Goal: Task Accomplishment & Management: Complete application form

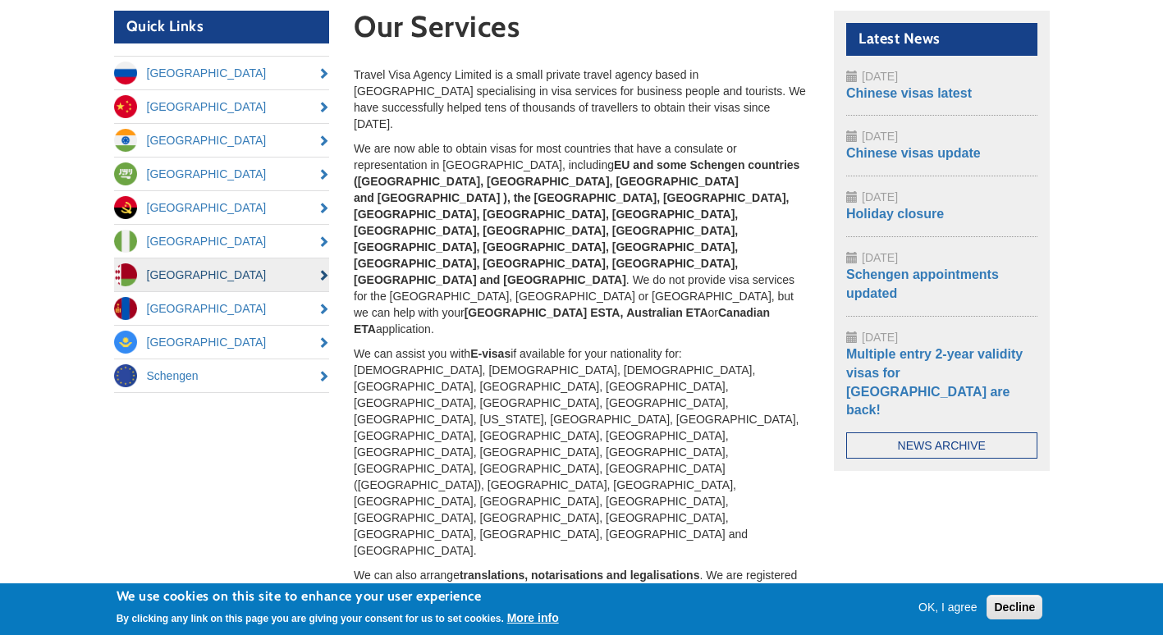
scroll to position [155, 0]
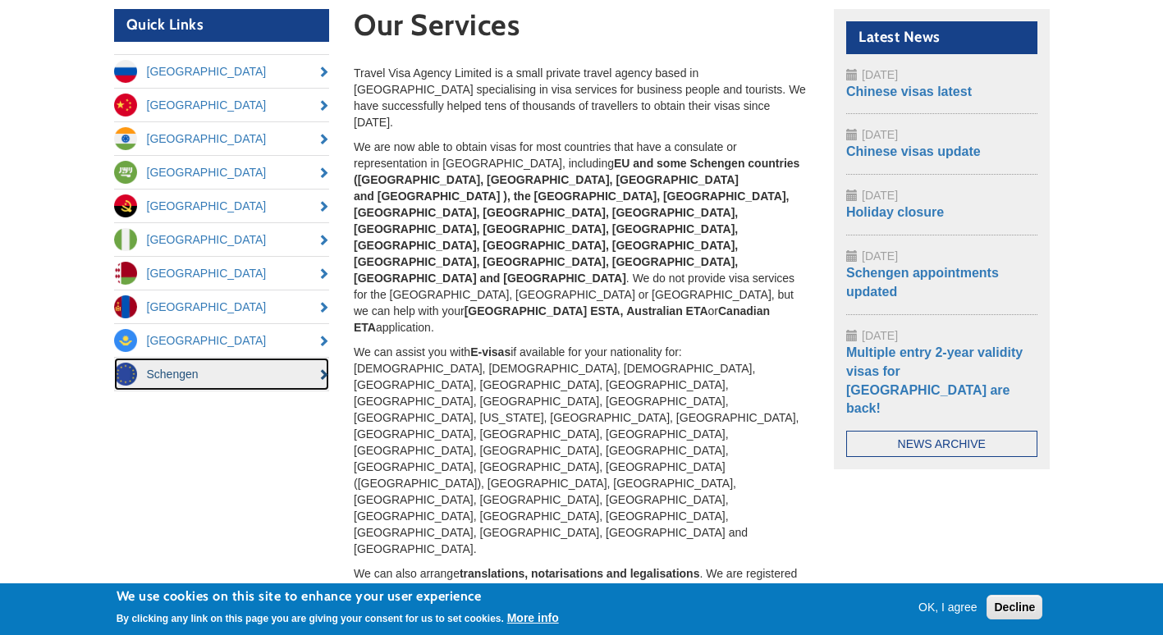
click at [179, 373] on link "Schengen" at bounding box center [222, 374] width 216 height 33
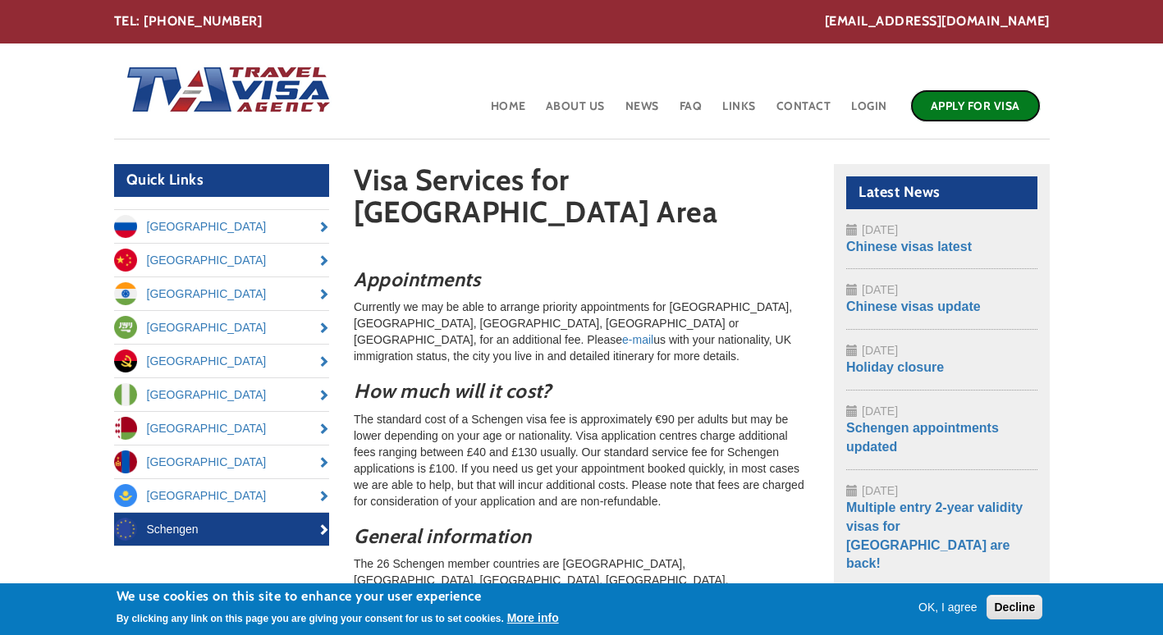
click at [976, 103] on link "Apply for Visa" at bounding box center [975, 105] width 131 height 33
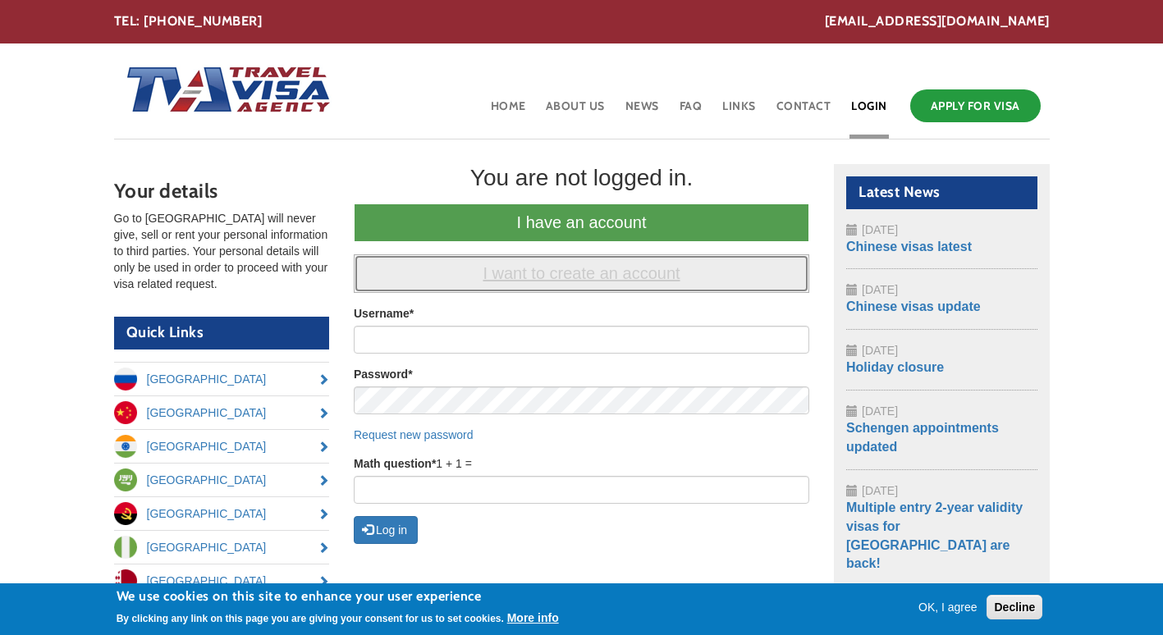
click at [552, 280] on link "I want to create an account" at bounding box center [582, 274] width 456 height 39
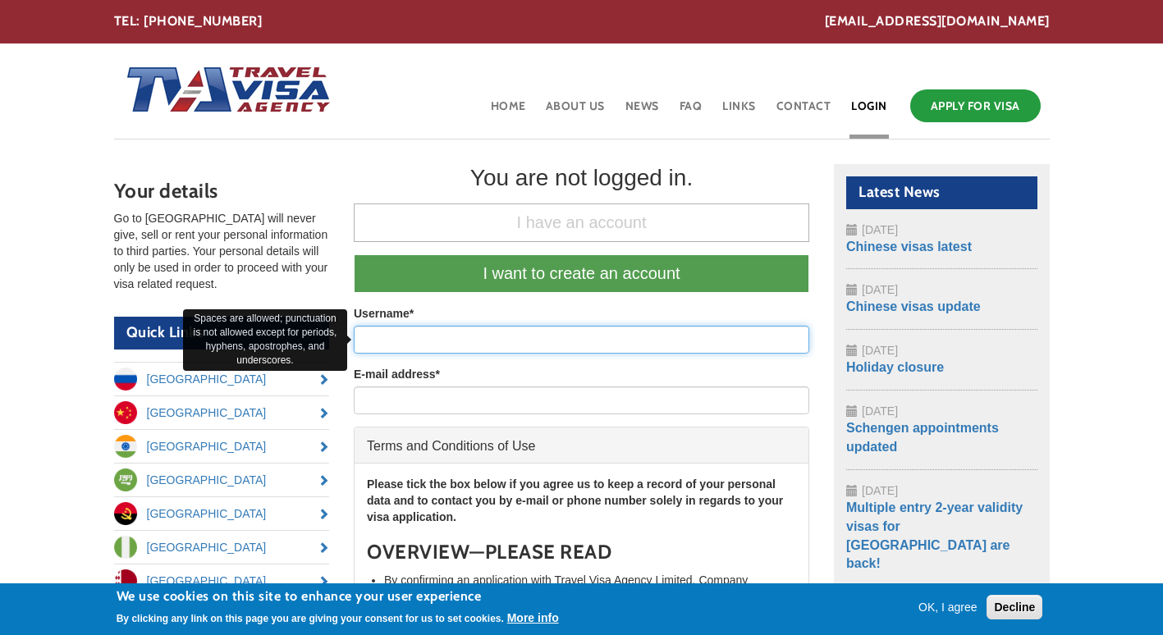
click at [434, 342] on input "Username *" at bounding box center [582, 340] width 456 height 28
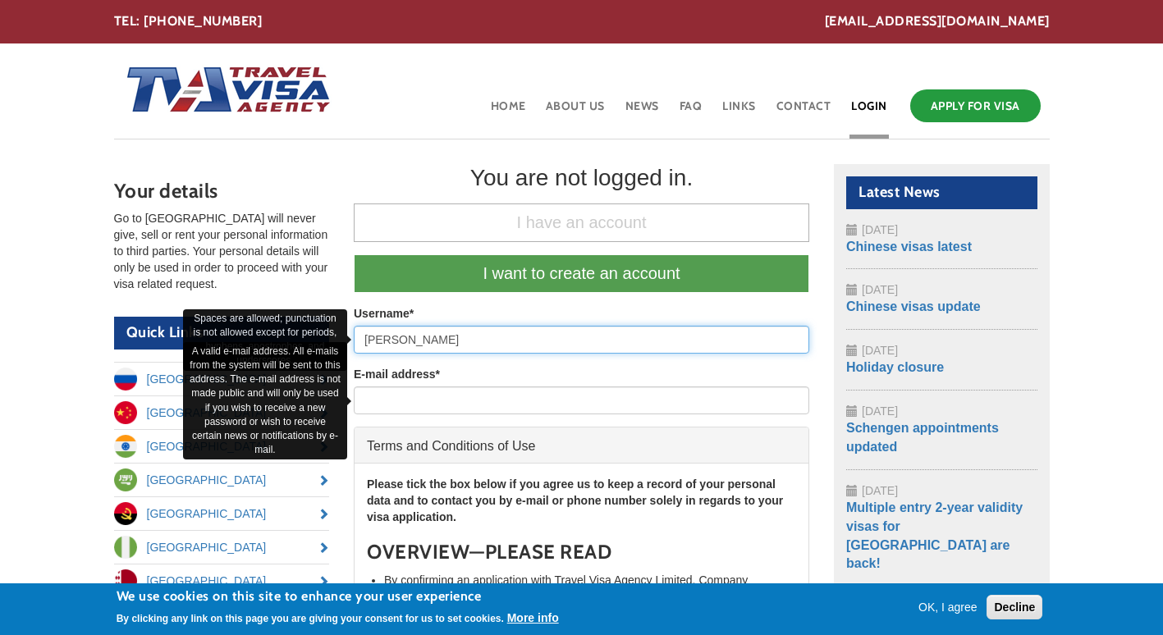
type input "sandesh"
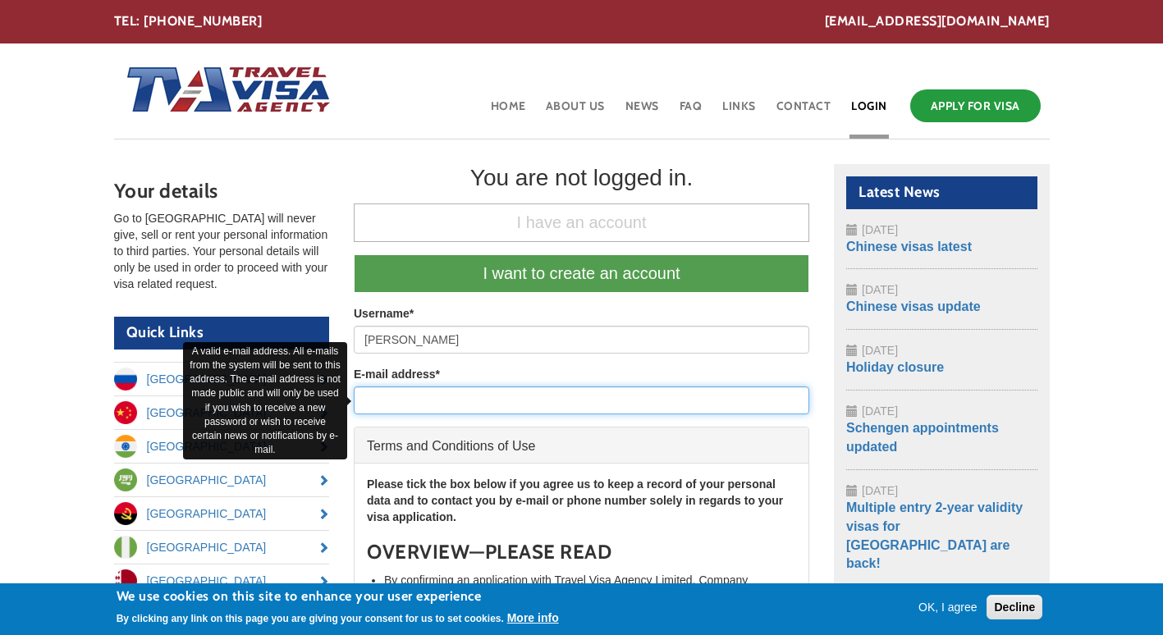
click at [422, 394] on input "E-mail address *" at bounding box center [582, 401] width 456 height 28
type input "sandeshrajbanshi550@gmail.com"
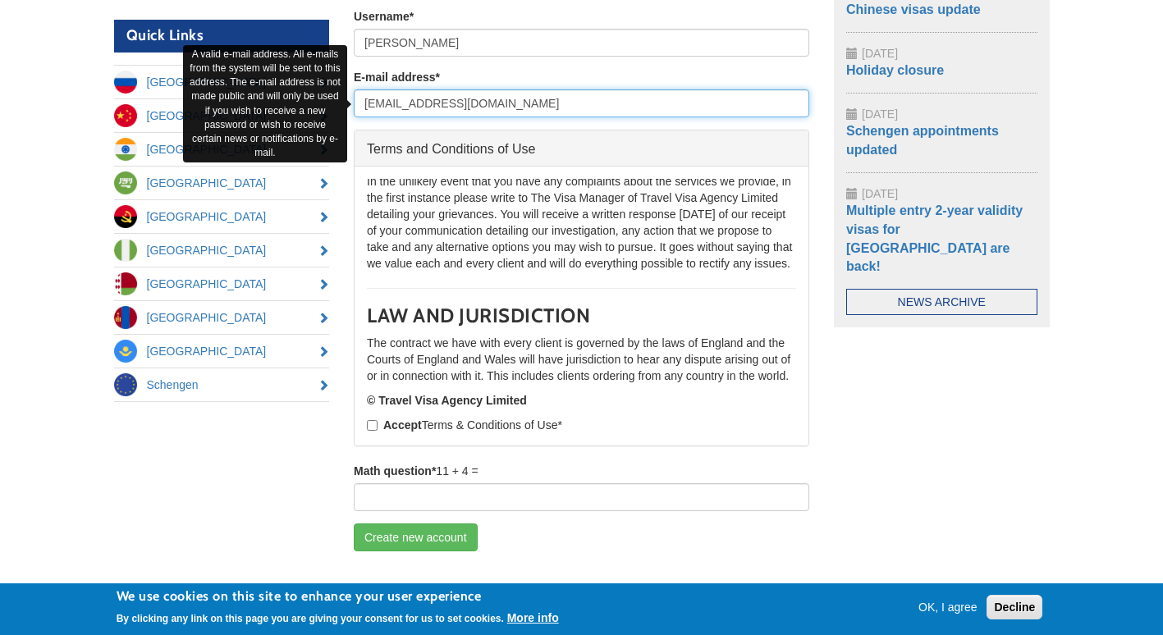
scroll to position [298, 0]
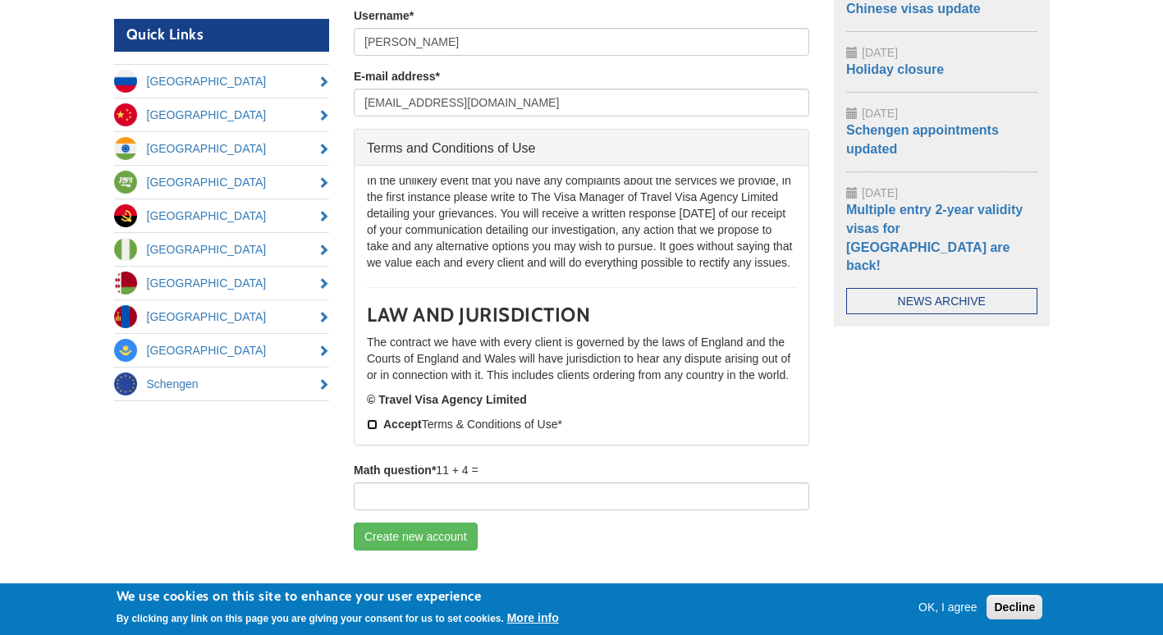
click at [371, 426] on input "Accept Terms & Conditions of Use *" at bounding box center [372, 425] width 11 height 11
checkbox input "true"
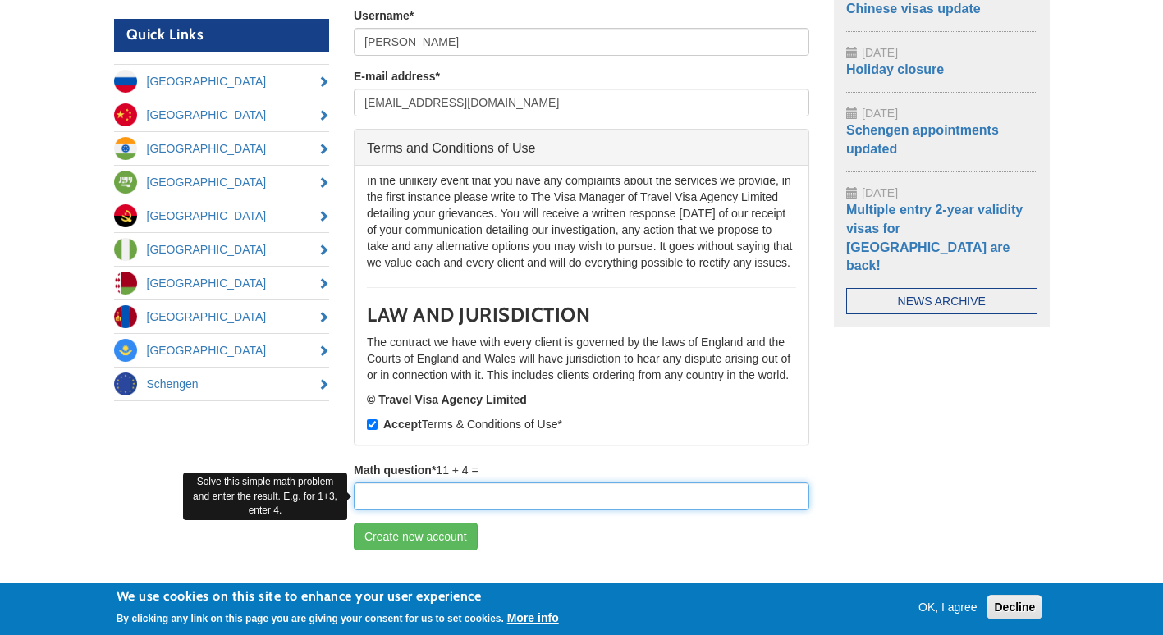
click at [405, 493] on input "Math question *" at bounding box center [582, 497] width 456 height 28
type input "15"
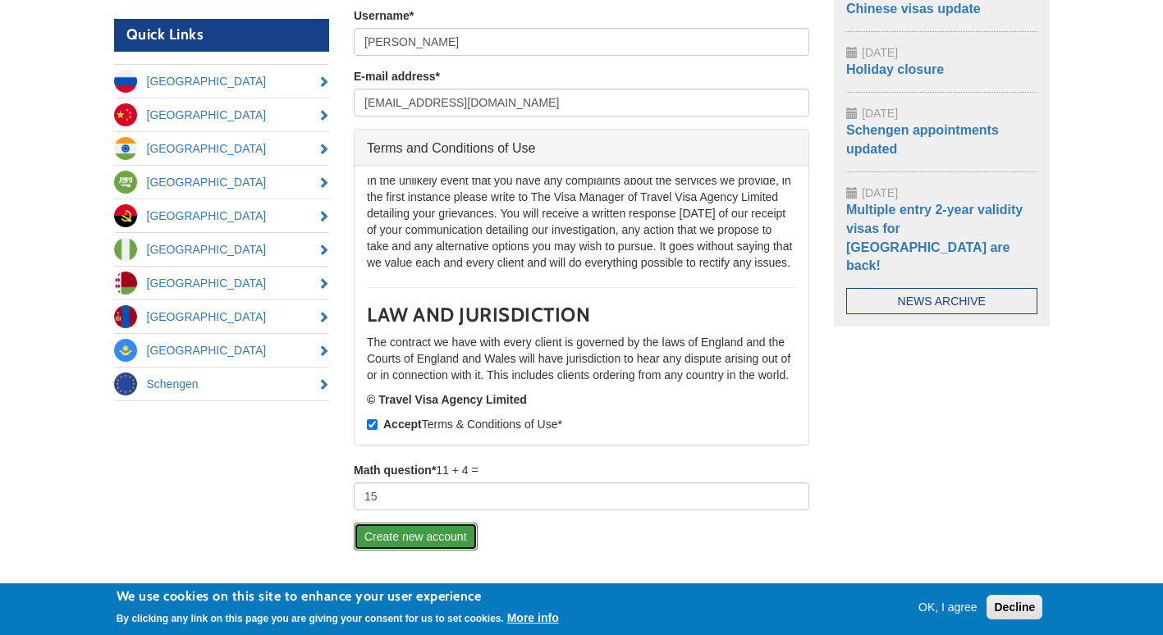
click at [439, 539] on button "Create new account" at bounding box center [416, 537] width 124 height 28
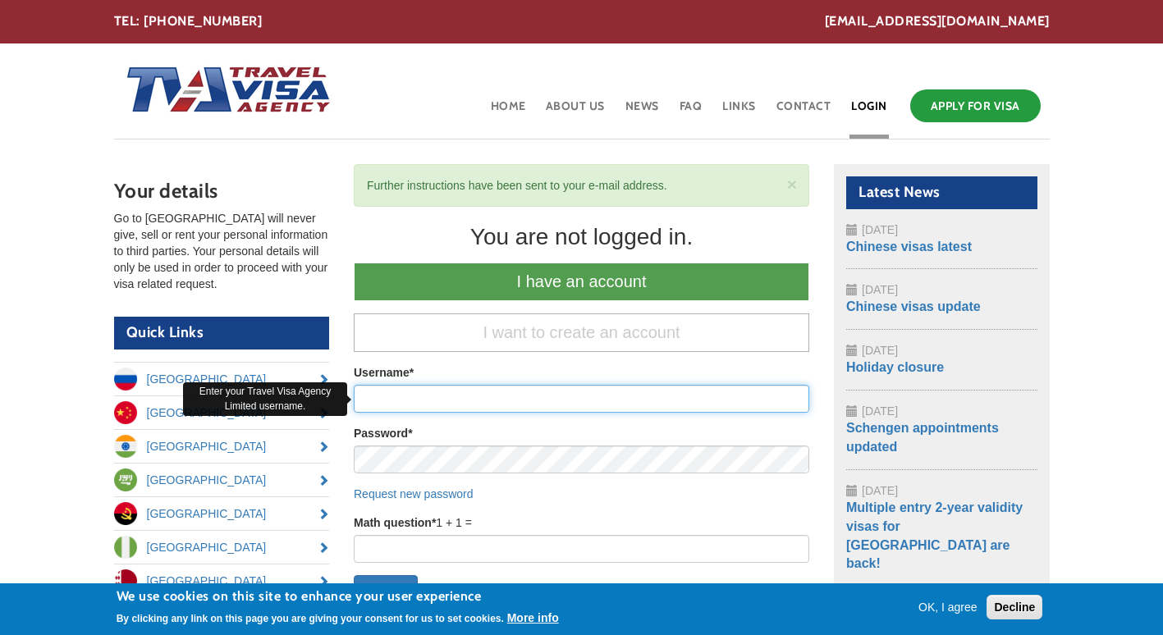
click at [425, 407] on input "Username *" at bounding box center [582, 399] width 456 height 28
type input "sandesh"
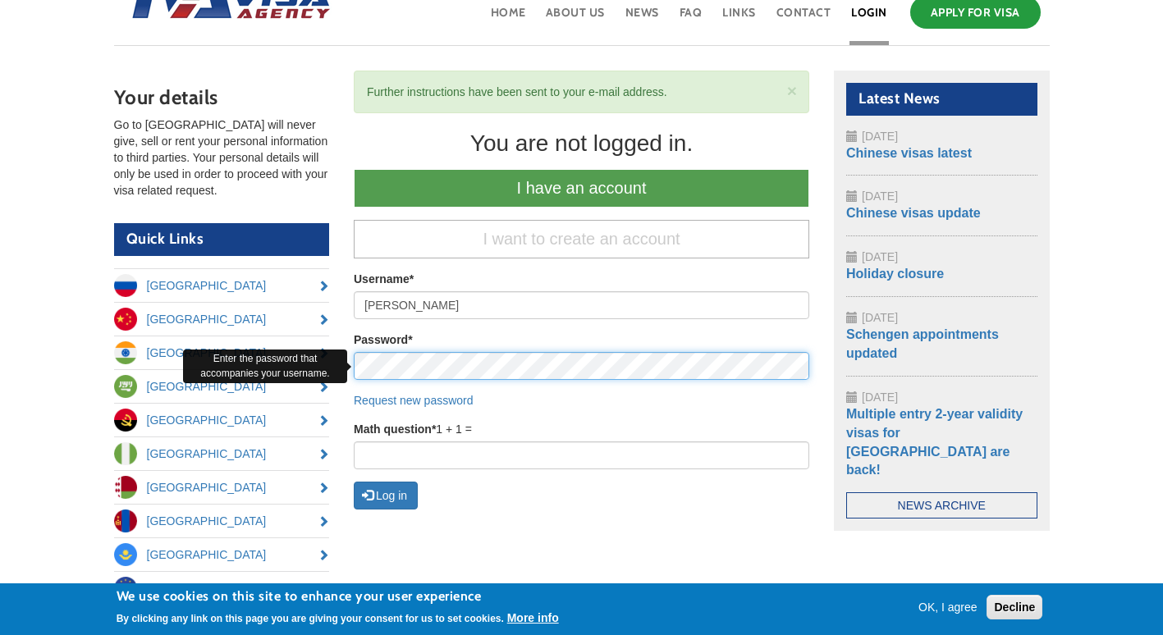
scroll to position [94, 0]
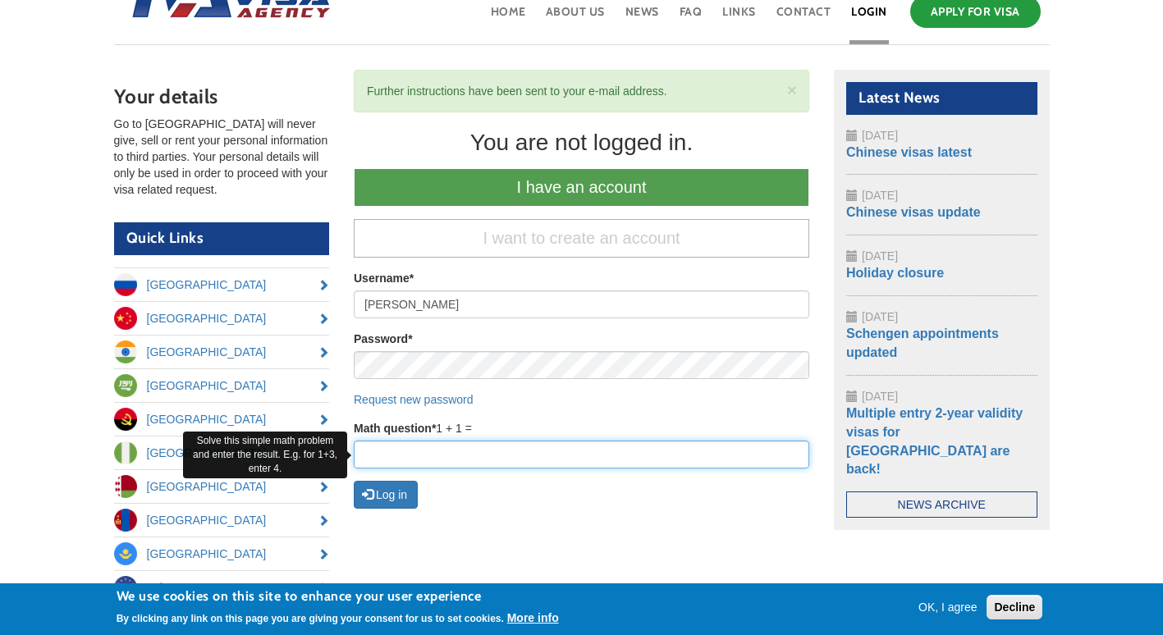
click at [431, 451] on input "Math question *" at bounding box center [582, 455] width 456 height 28
type input "2"
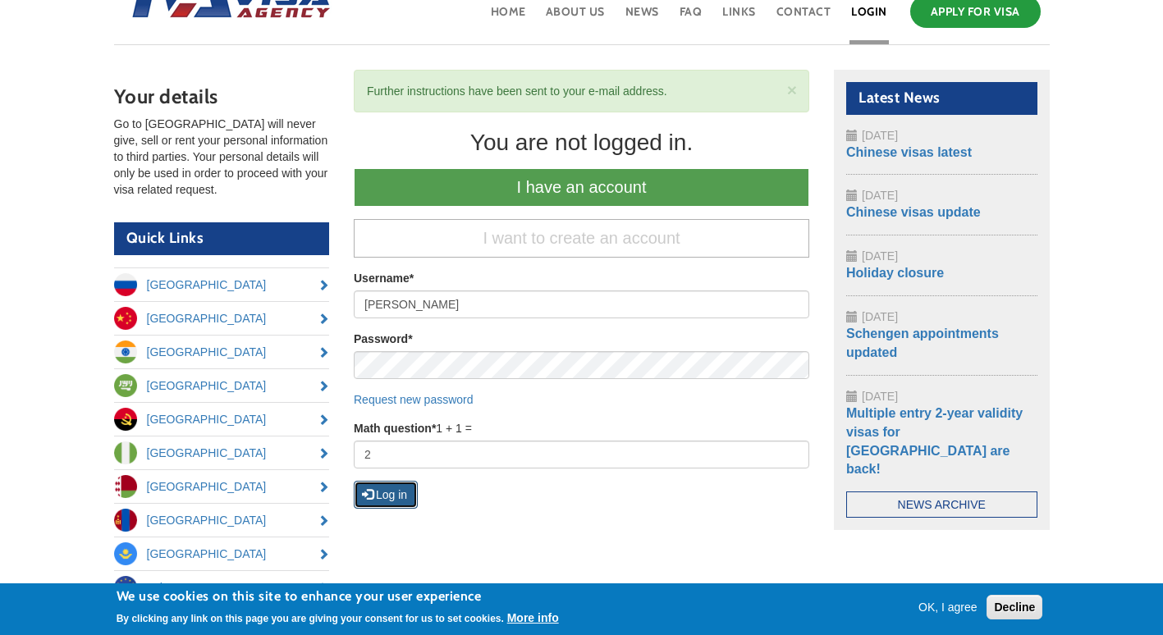
click at [393, 495] on button "Log in" at bounding box center [386, 495] width 64 height 28
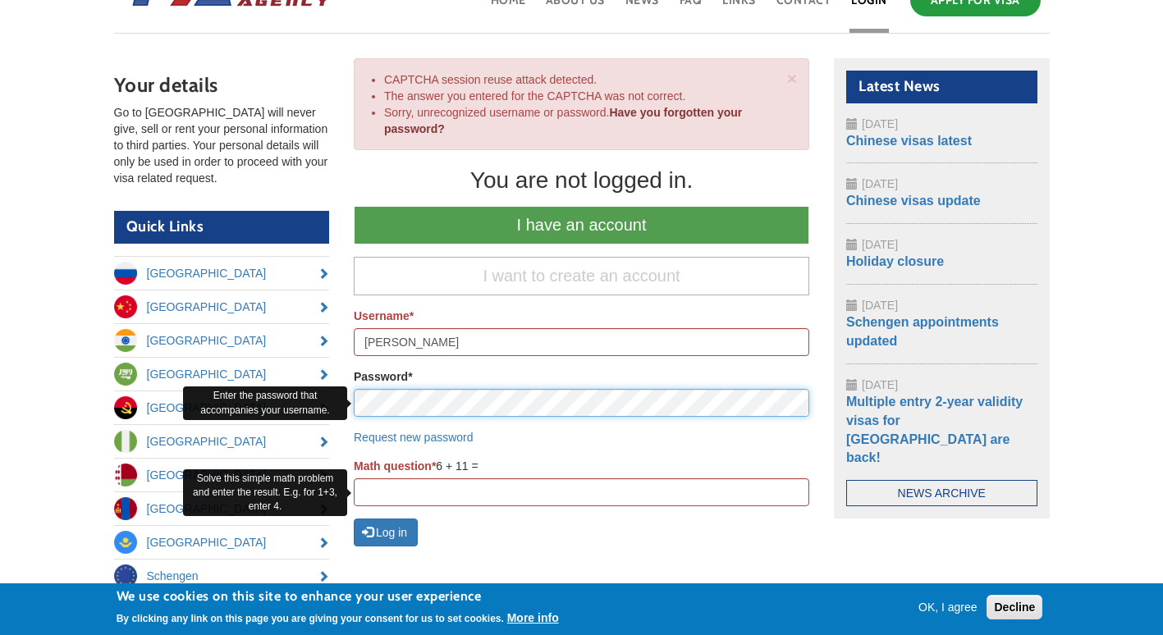
scroll to position [107, 0]
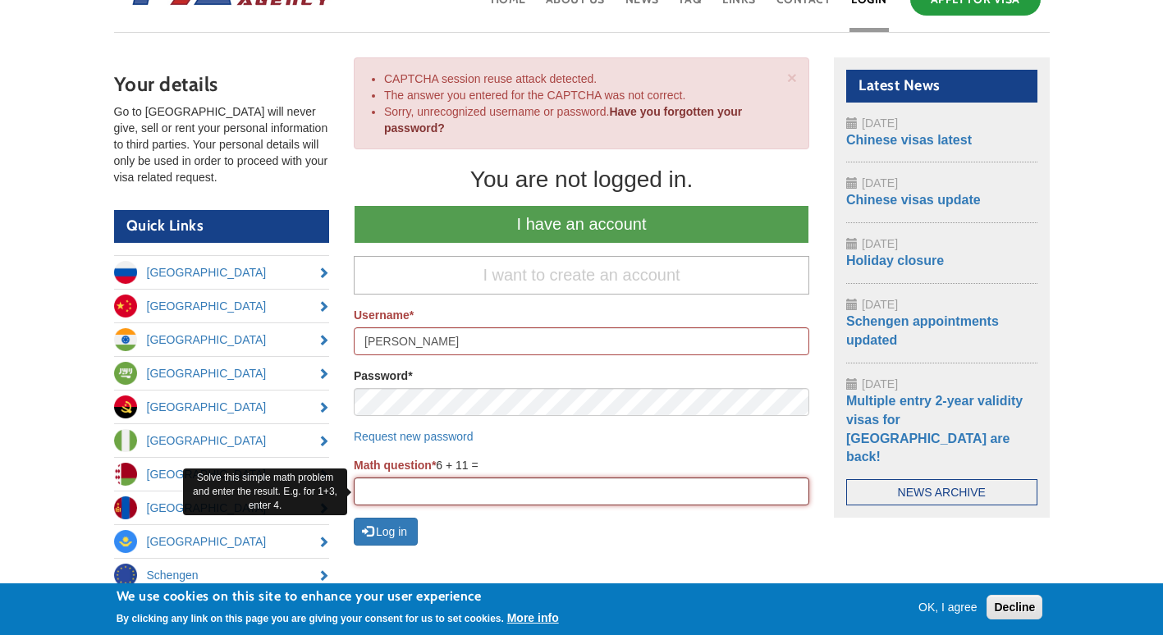
click at [453, 488] on input "Math question *" at bounding box center [582, 492] width 456 height 28
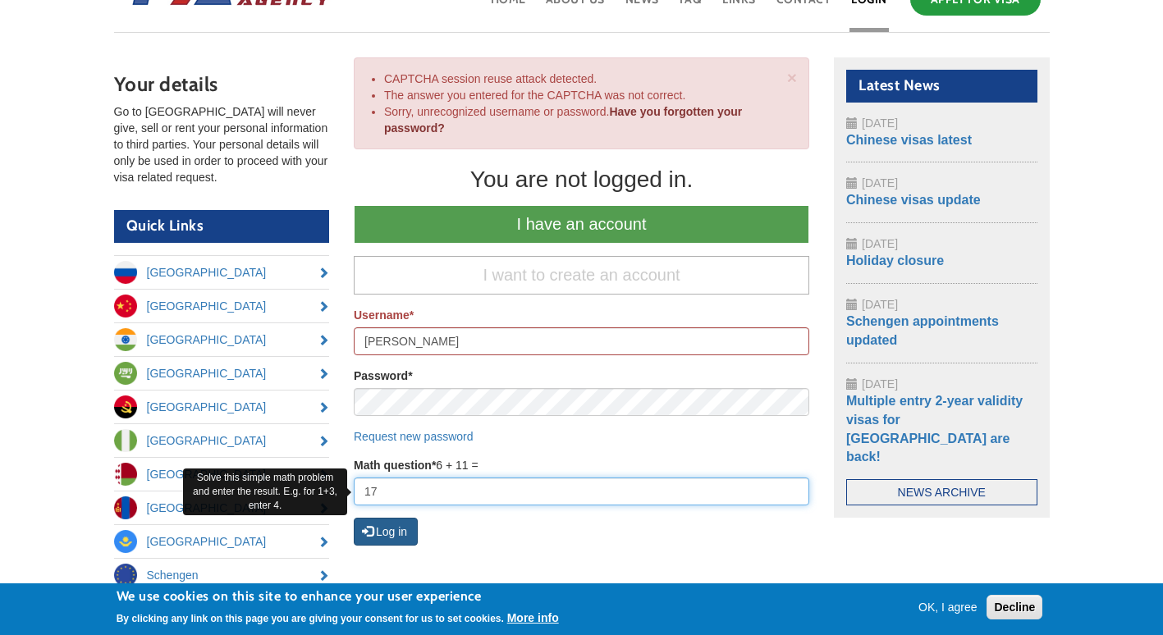
type input "17"
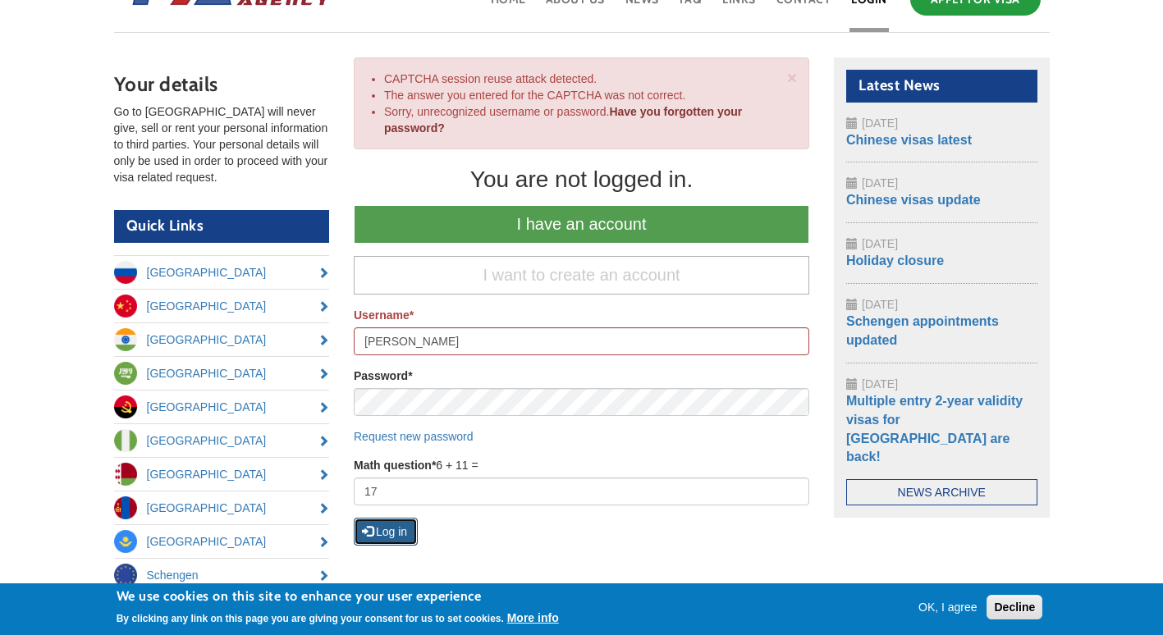
click at [401, 535] on button "Log in" at bounding box center [386, 532] width 64 height 28
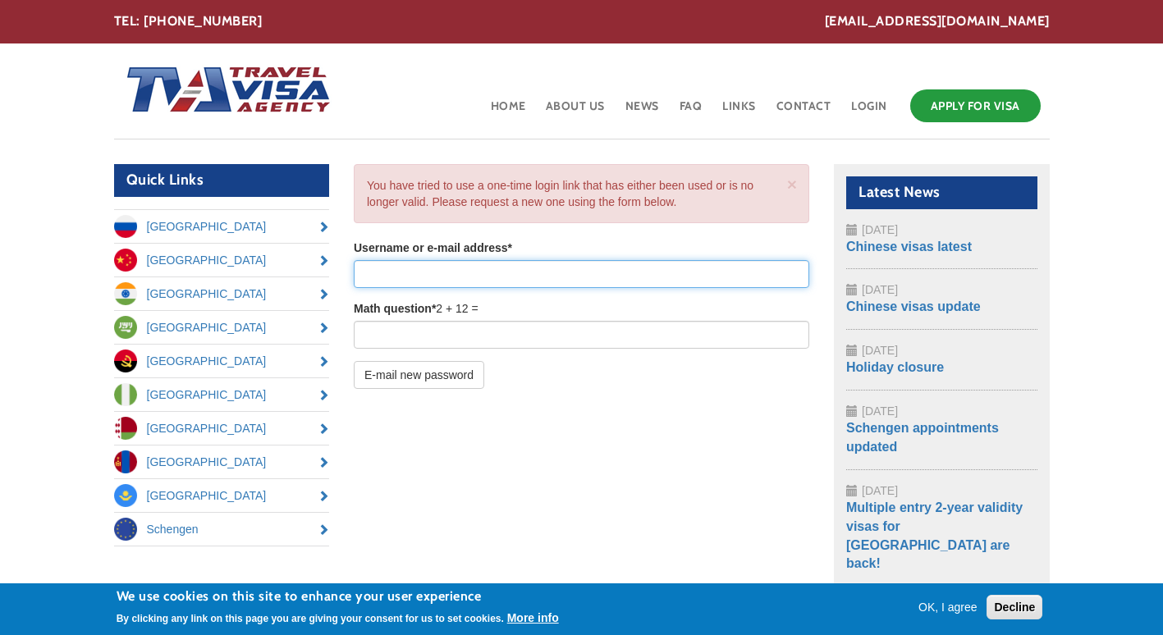
click at [490, 275] on input "Username or e-mail address *" at bounding box center [582, 274] width 456 height 28
type input "[EMAIL_ADDRESS][DOMAIN_NAME]"
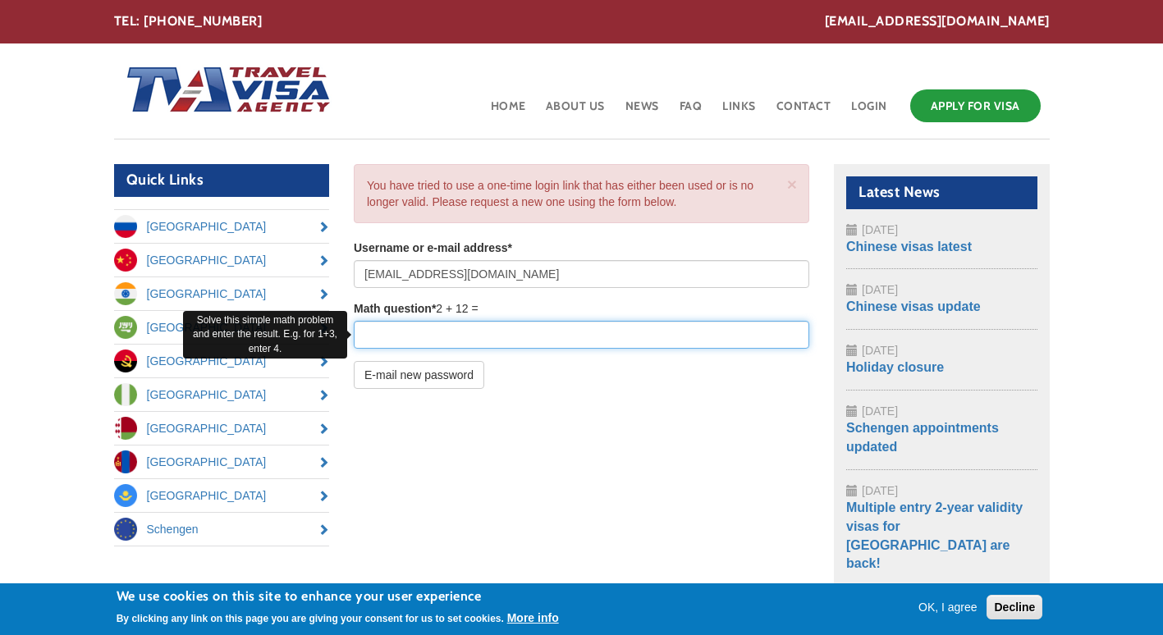
click at [425, 340] on input "Math question *" at bounding box center [582, 335] width 456 height 28
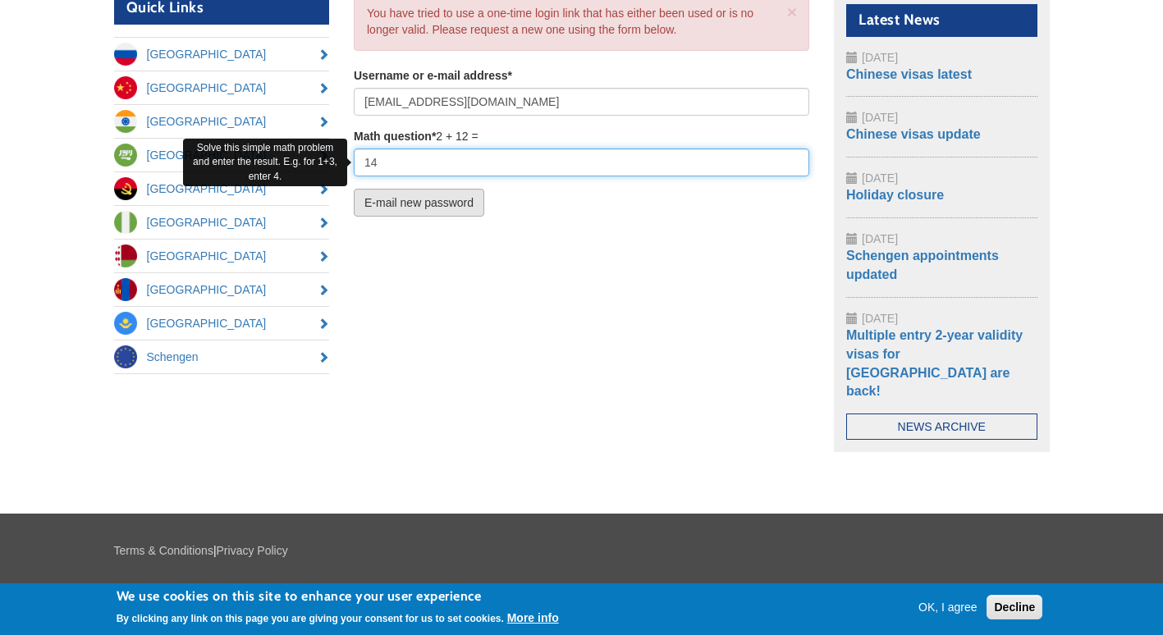
type input "14"
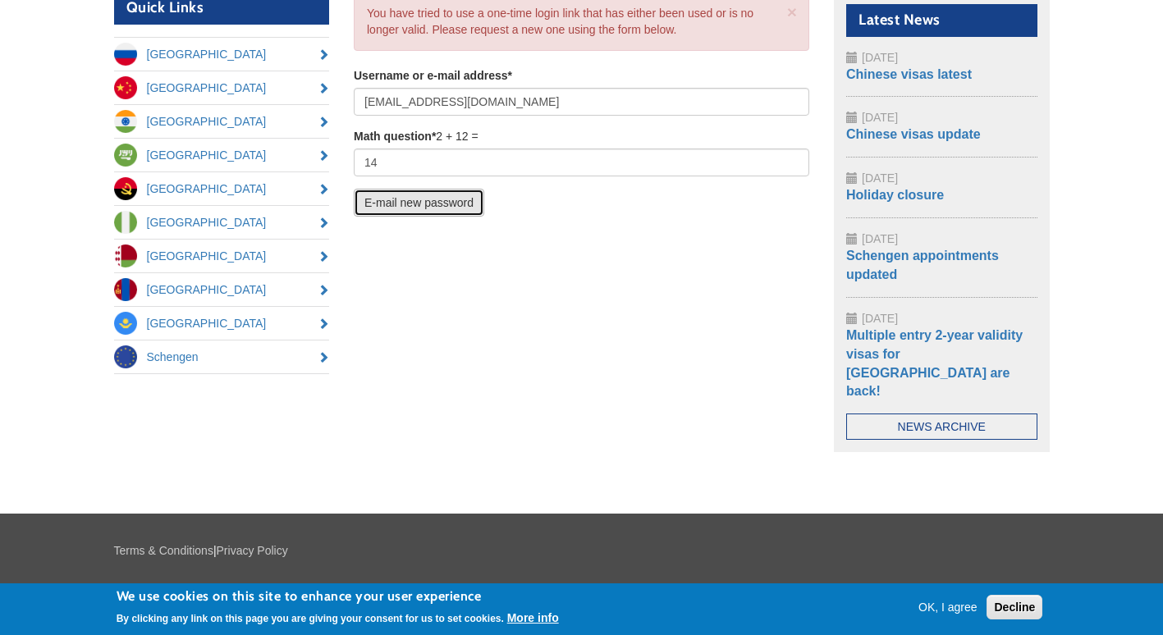
click at [465, 203] on button "E-mail new password" at bounding box center [419, 203] width 131 height 28
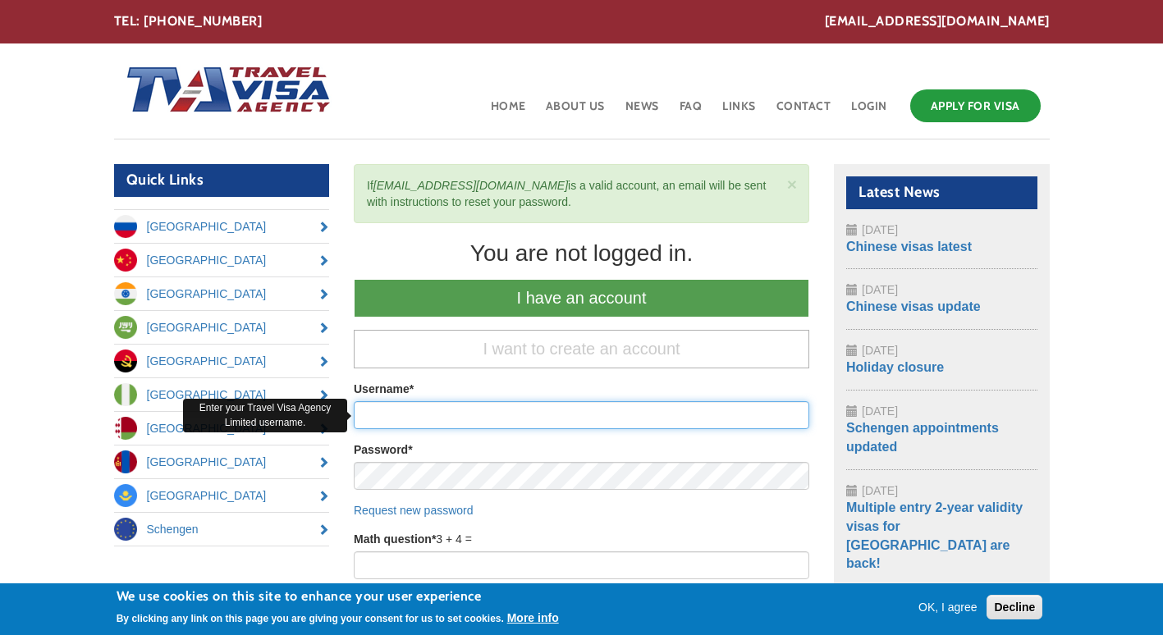
click at [405, 407] on input "Username *" at bounding box center [582, 415] width 456 height 28
type input "[EMAIL_ADDRESS][DOMAIN_NAME]"
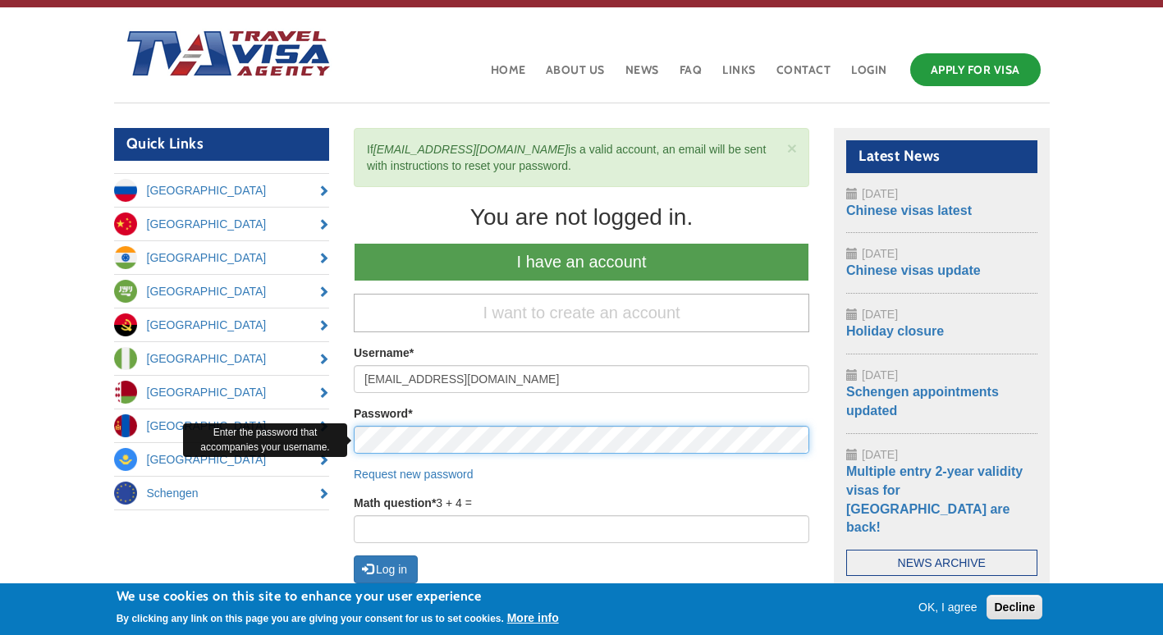
scroll to position [37, 0]
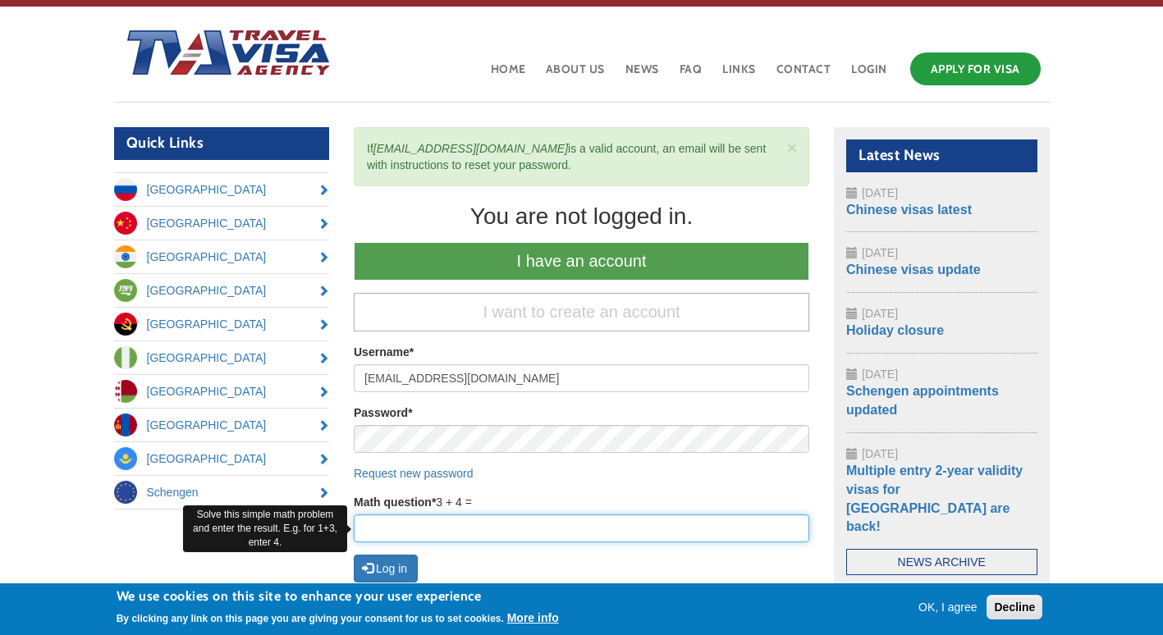
click at [418, 519] on input "Math question *" at bounding box center [582, 529] width 456 height 28
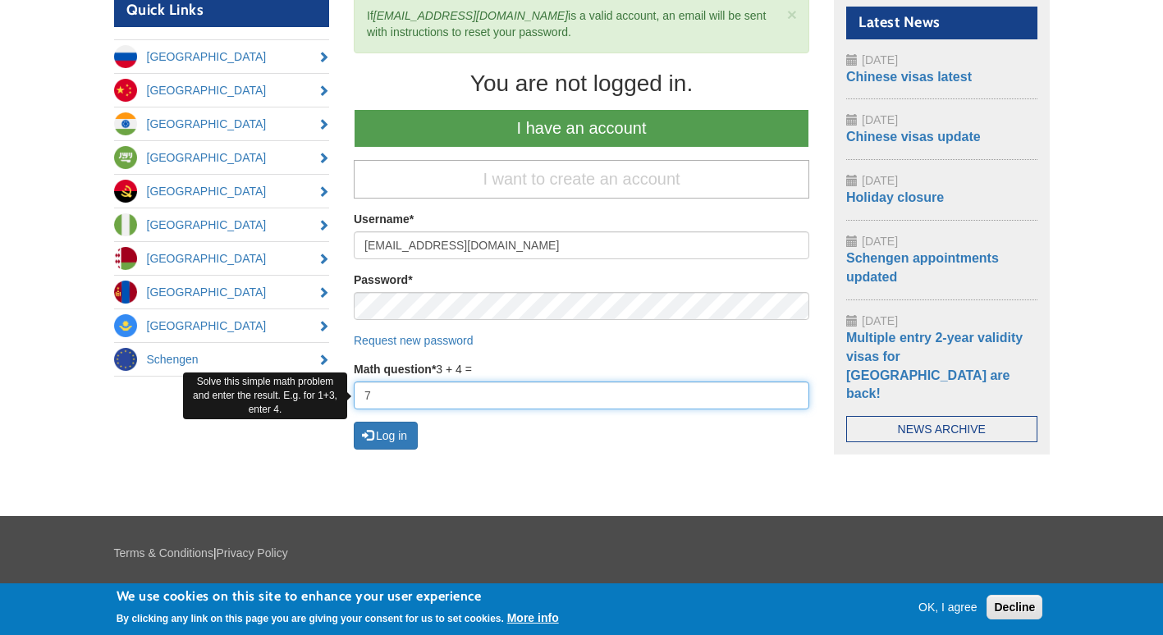
scroll to position [171, 0]
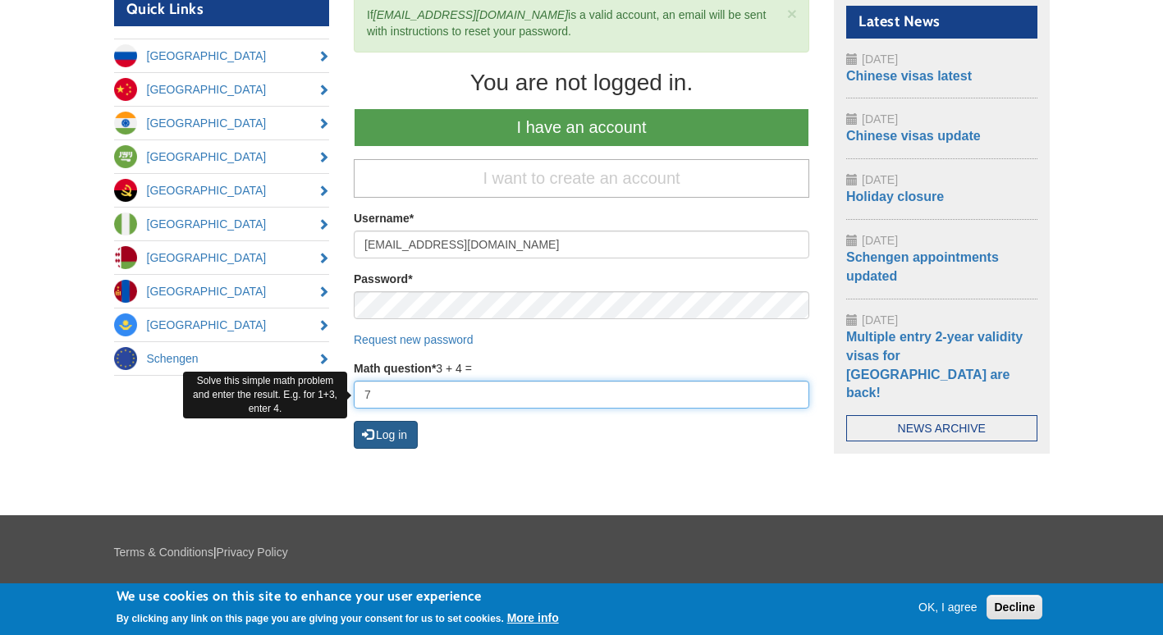
type input "7"
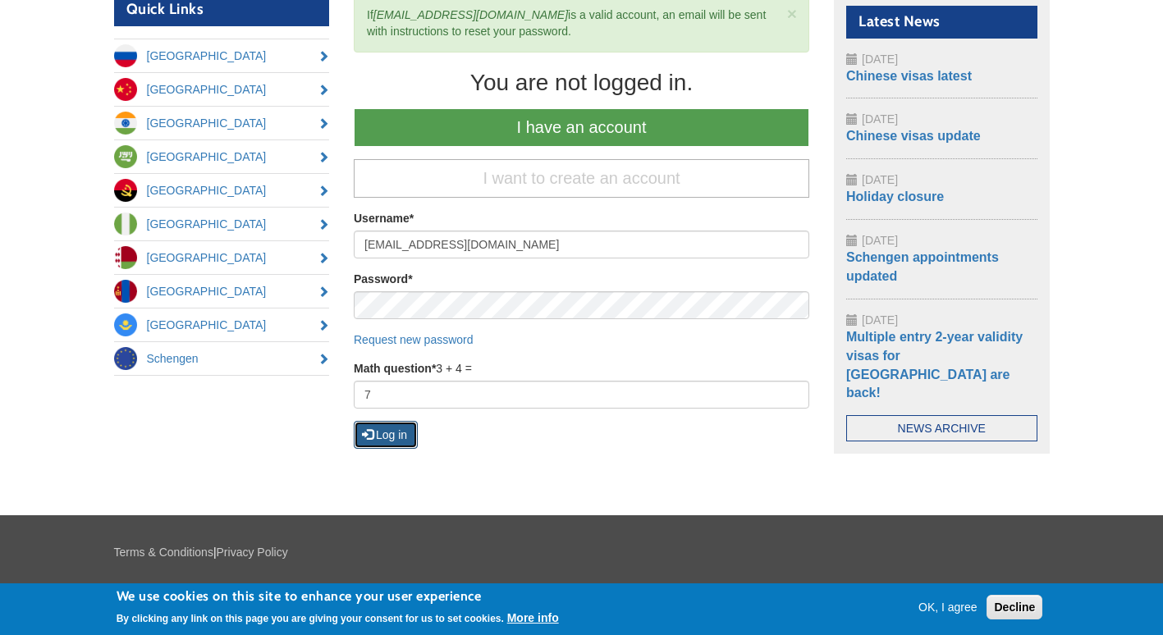
click at [391, 430] on button "Log in" at bounding box center [386, 435] width 64 height 28
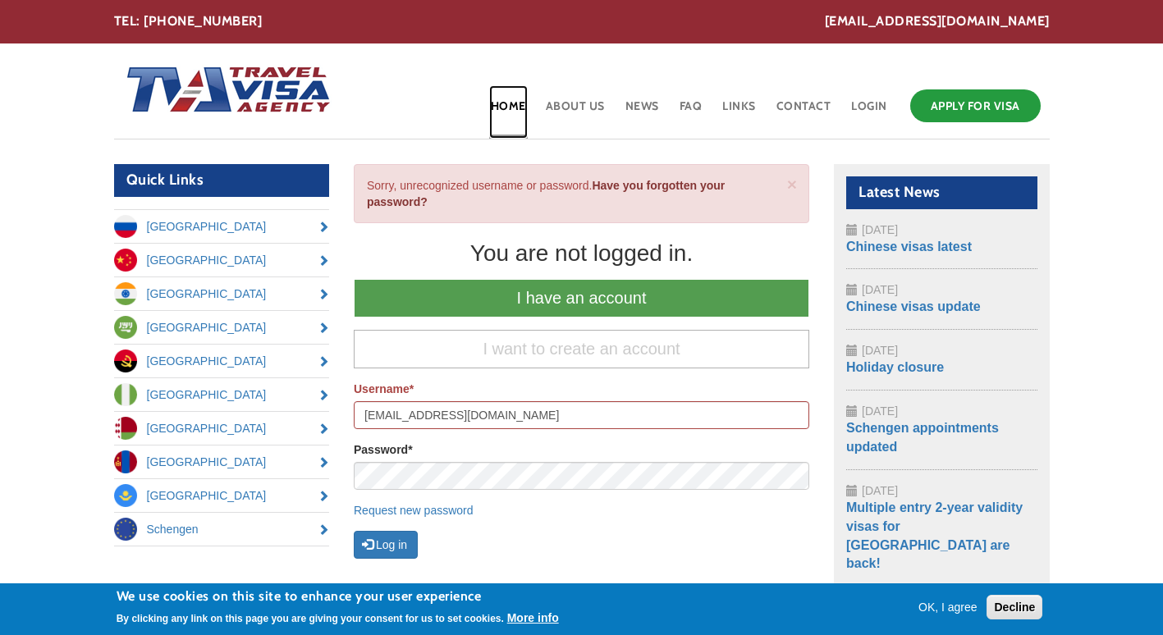
click at [517, 100] on link "Home" at bounding box center [508, 111] width 39 height 53
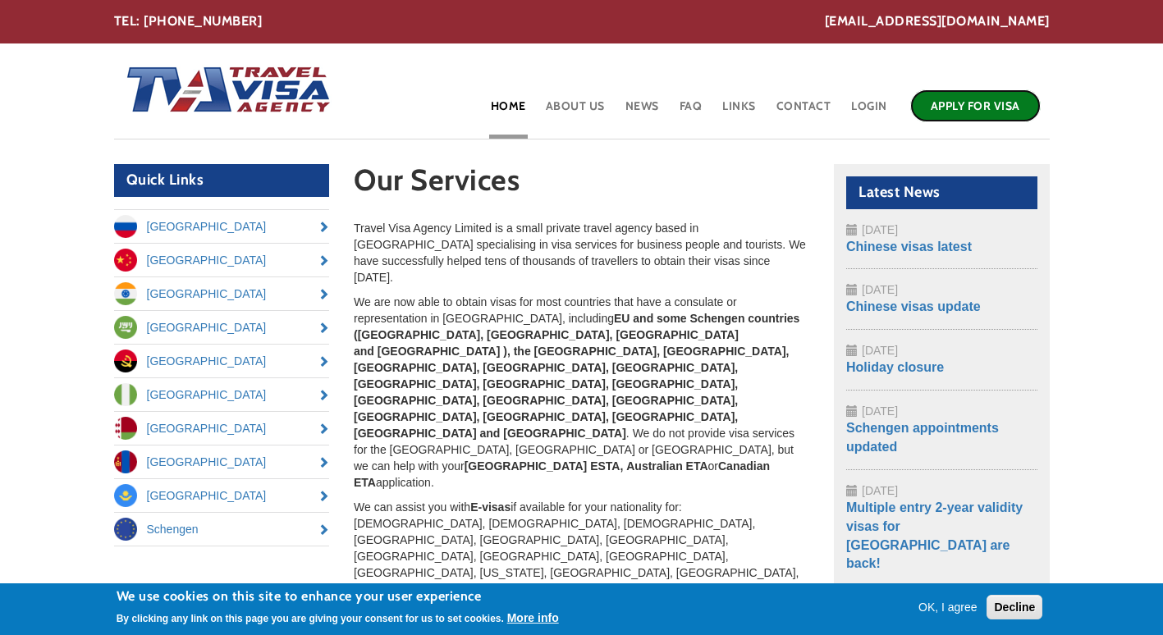
click at [980, 116] on link "Apply for Visa" at bounding box center [975, 105] width 131 height 33
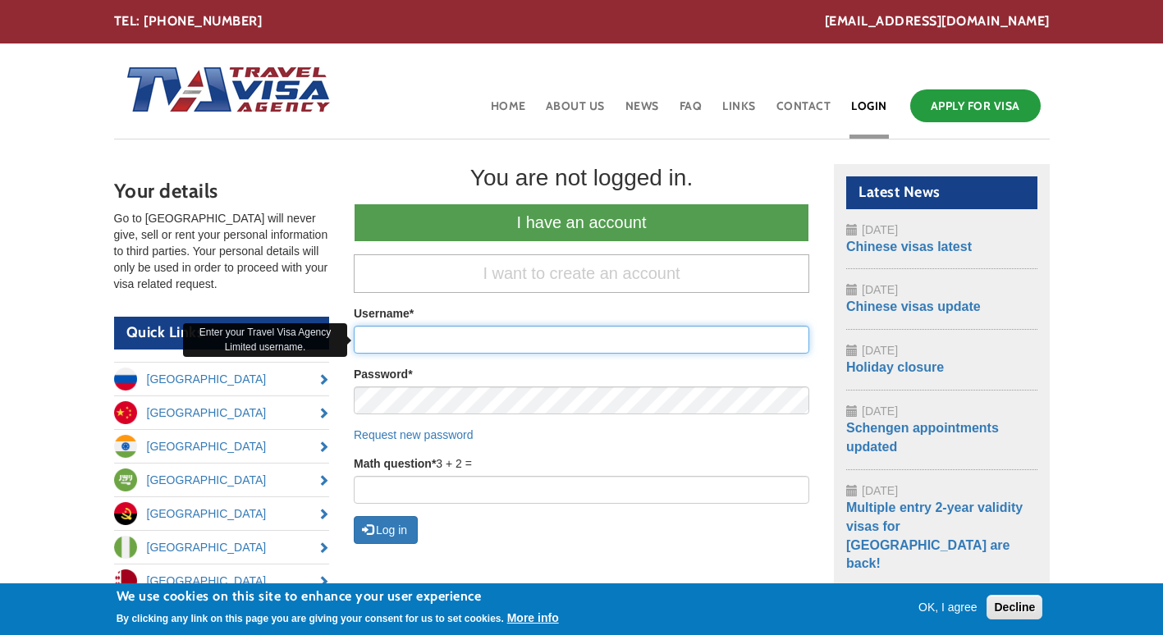
click at [479, 343] on input "Username *" at bounding box center [582, 340] width 456 height 28
type input "sandeshrajbanshi550@gmail.com"
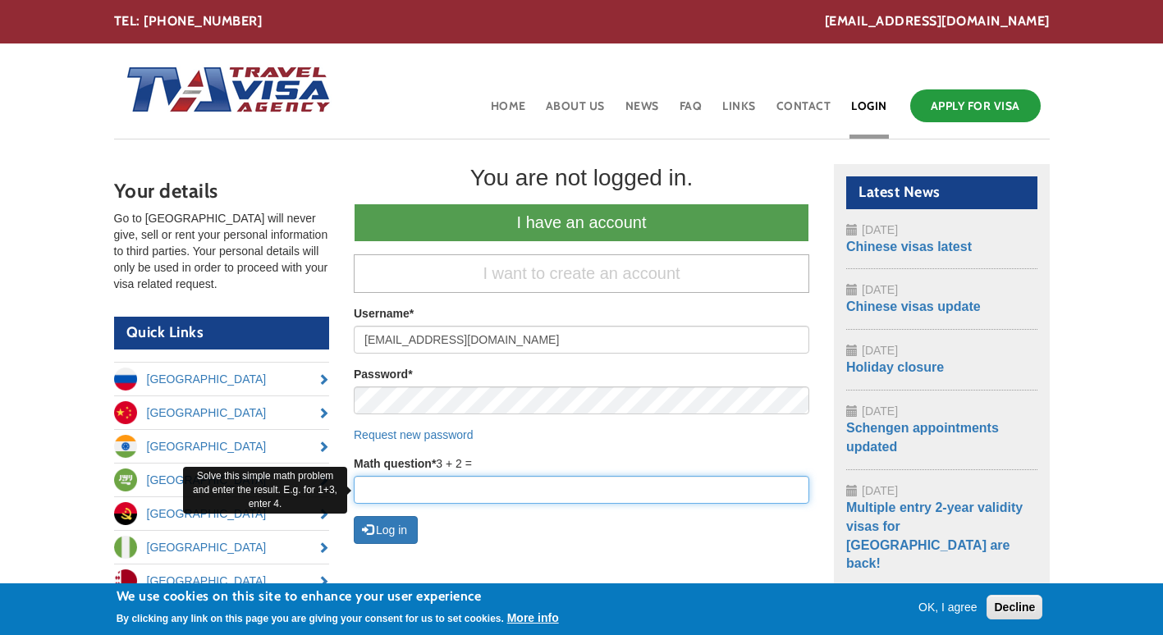
click at [424, 485] on input "Math question *" at bounding box center [582, 490] width 456 height 28
type input "5"
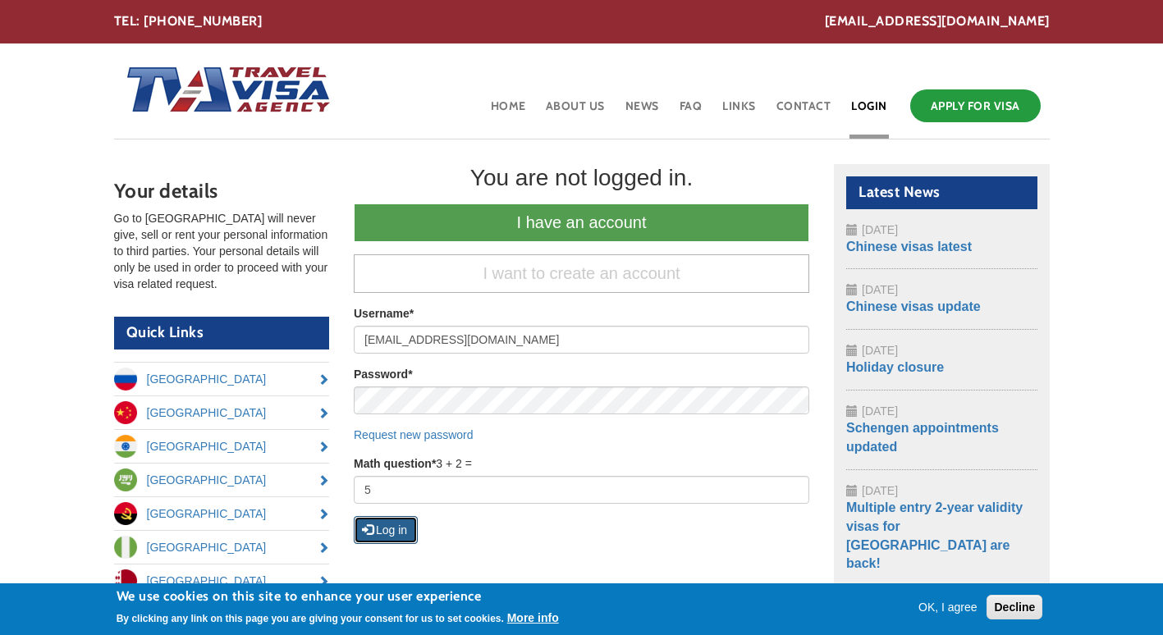
click at [409, 517] on button "Log in" at bounding box center [386, 530] width 64 height 28
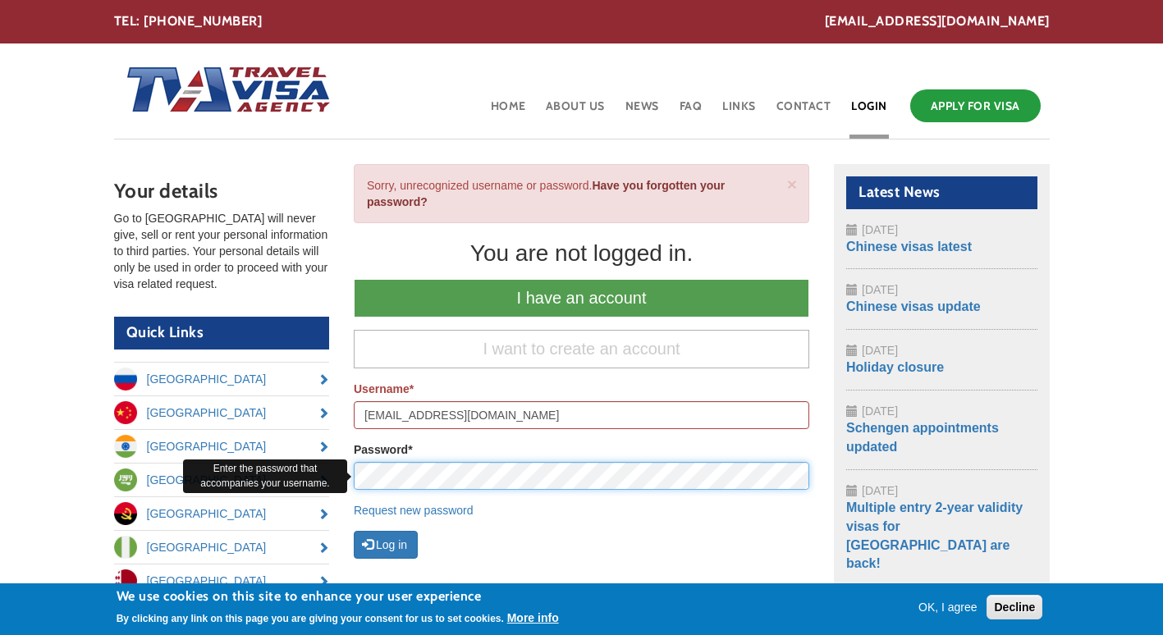
scroll to position [65, 0]
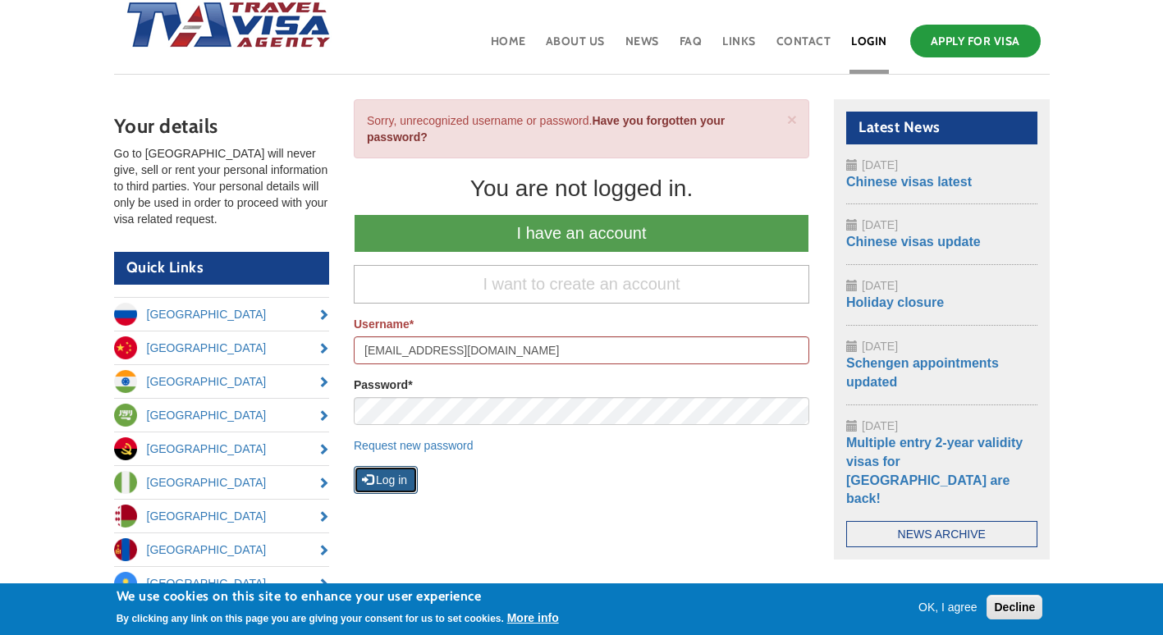
click at [397, 483] on button "Log in" at bounding box center [386, 480] width 64 height 28
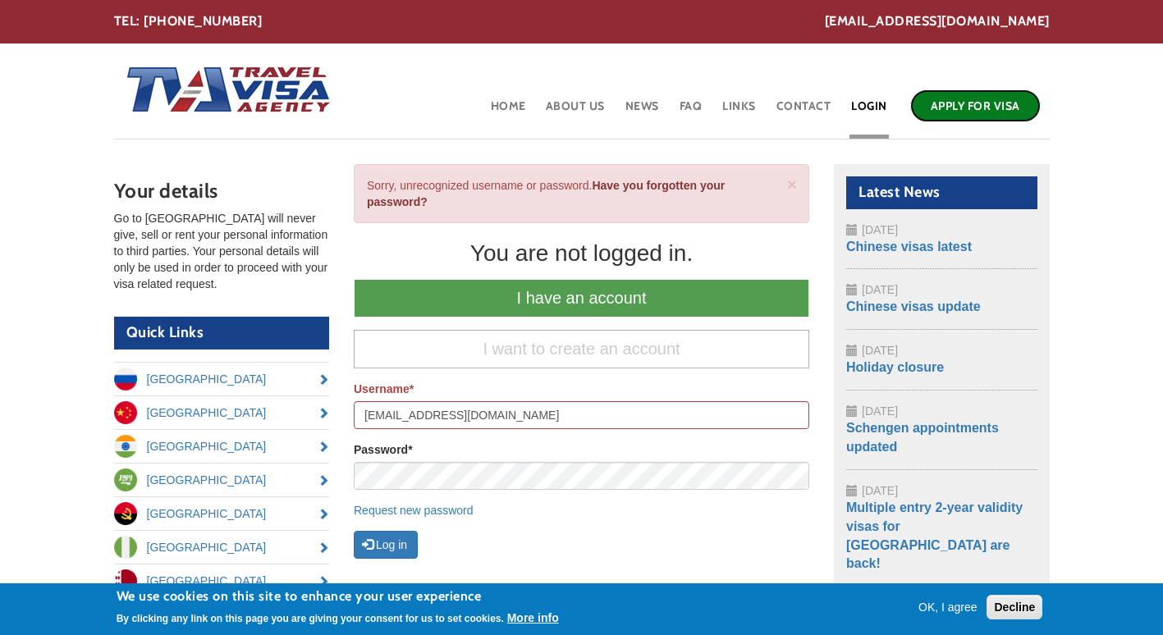
click at [979, 105] on link "Apply for Visa" at bounding box center [975, 105] width 131 height 33
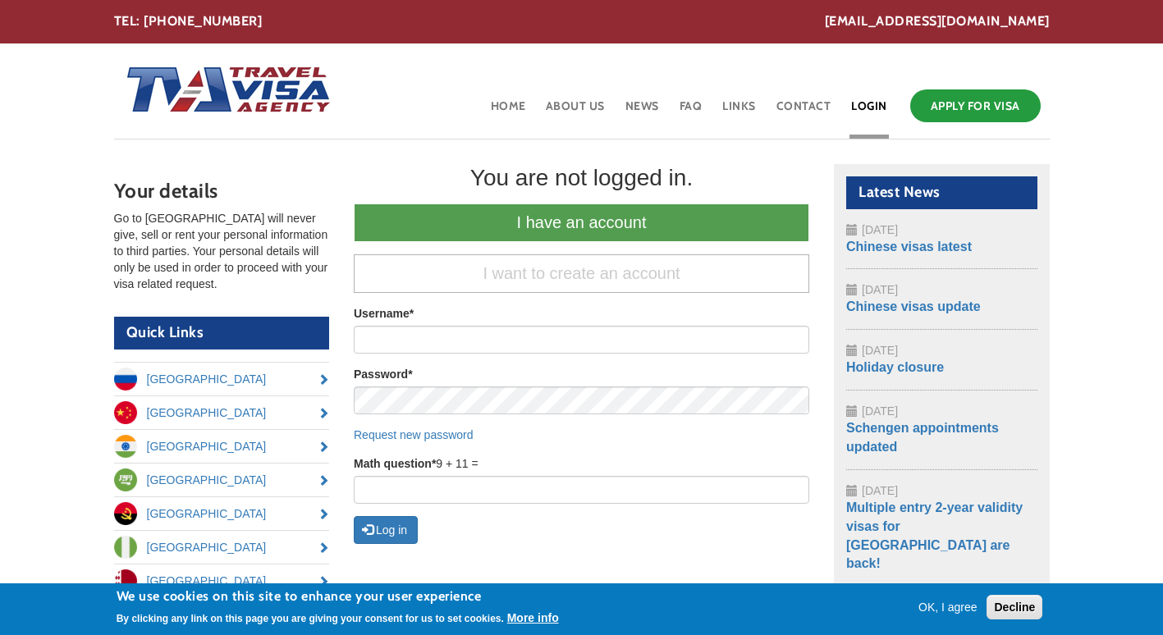
click at [961, 607] on button "OK, I agree" at bounding box center [948, 607] width 72 height 16
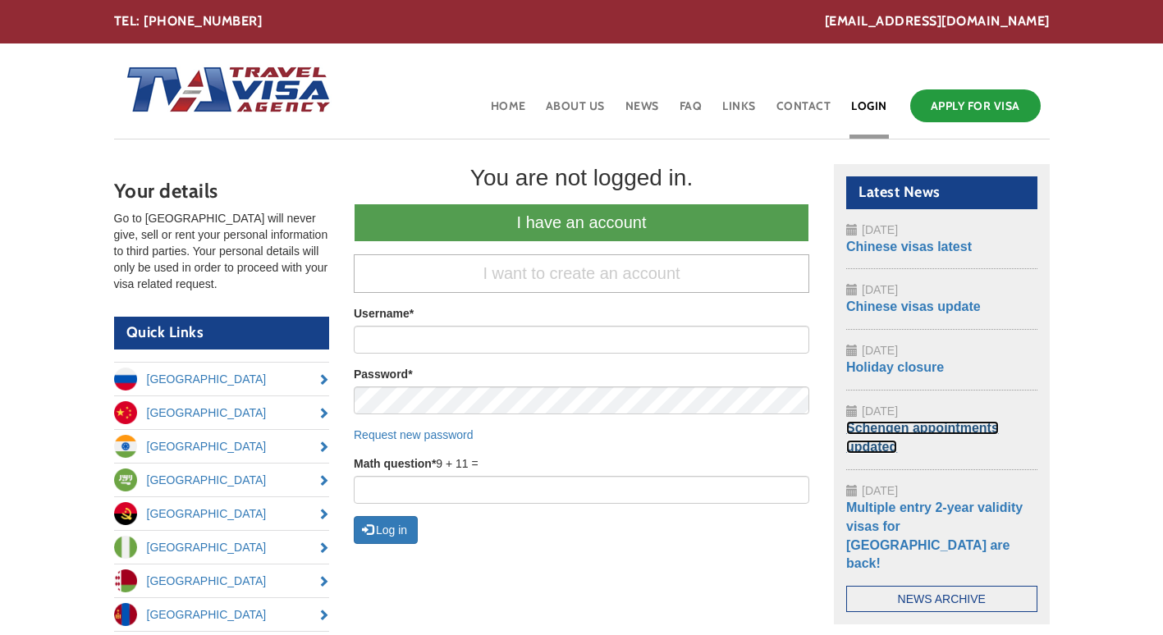
click at [900, 429] on link "Schengen appointments updated" at bounding box center [922, 437] width 153 height 33
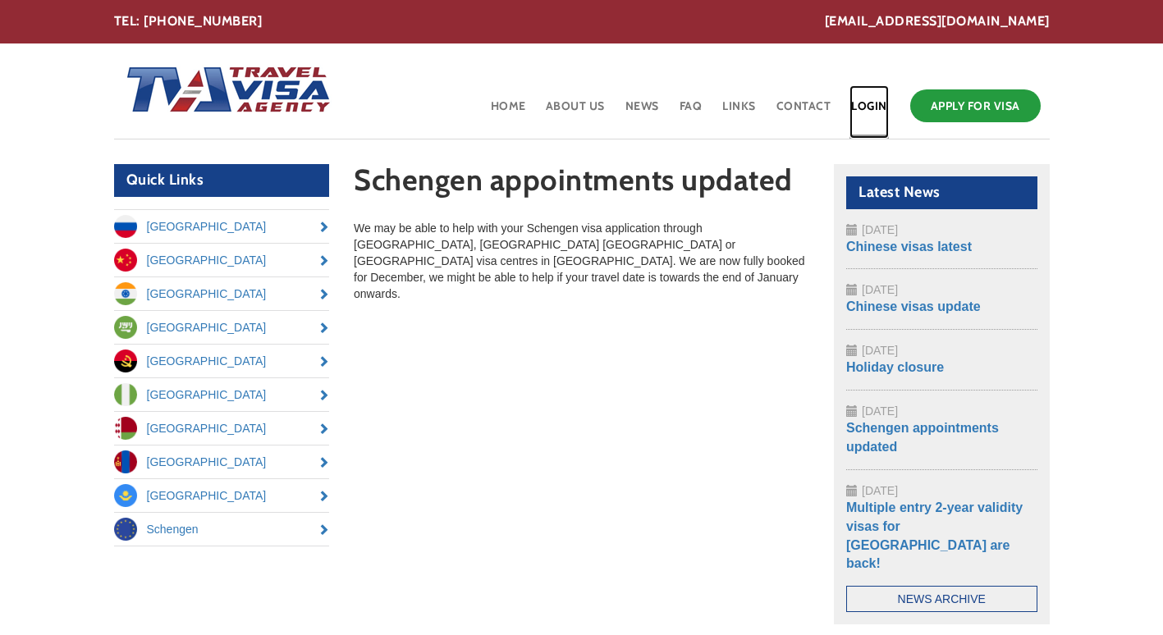
click at [881, 117] on link "Login" at bounding box center [869, 111] width 39 height 53
